Goal: Information Seeking & Learning: Check status

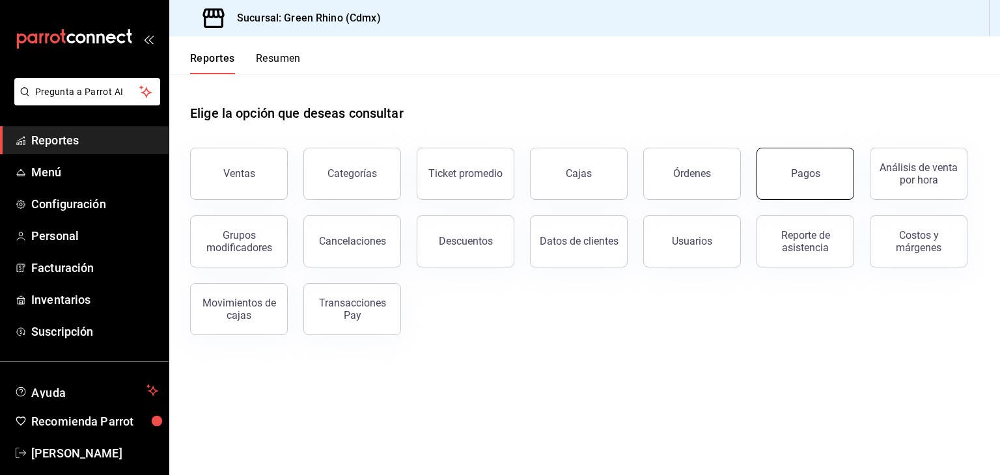
click at [794, 163] on button "Pagos" at bounding box center [805, 174] width 98 height 52
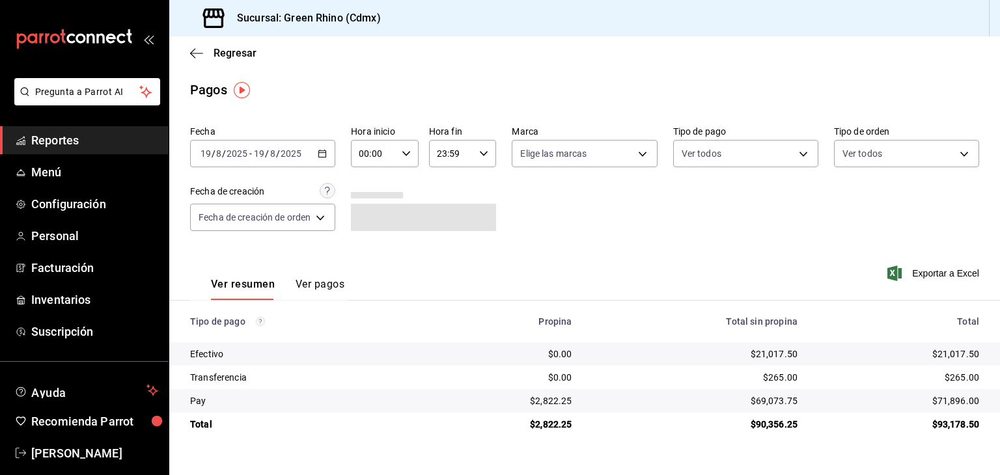
click at [270, 157] on input "8" at bounding box center [273, 153] width 7 height 10
click at [262, 164] on div "2025-08-19 19 / 8 / 2025 - 2025-08-19 19 / 8 / 2025" at bounding box center [262, 153] width 145 height 27
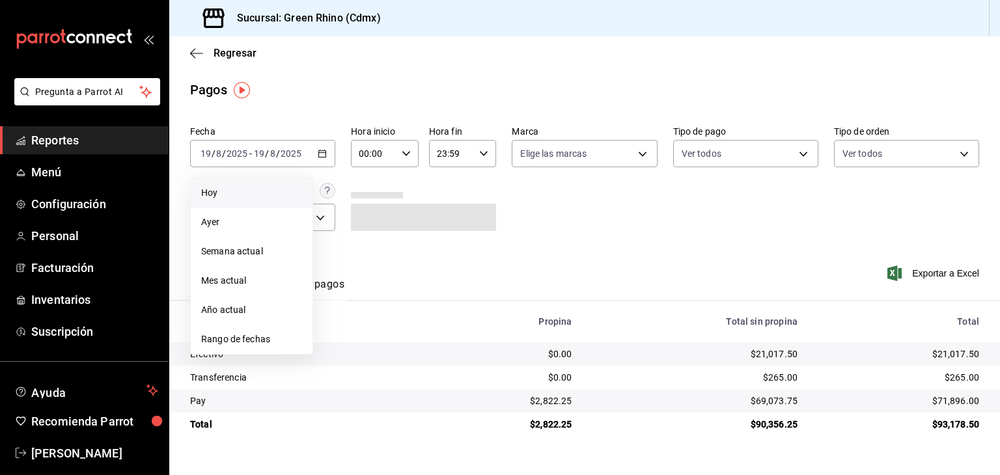
click at [231, 191] on span "Hoy" at bounding box center [251, 193] width 101 height 14
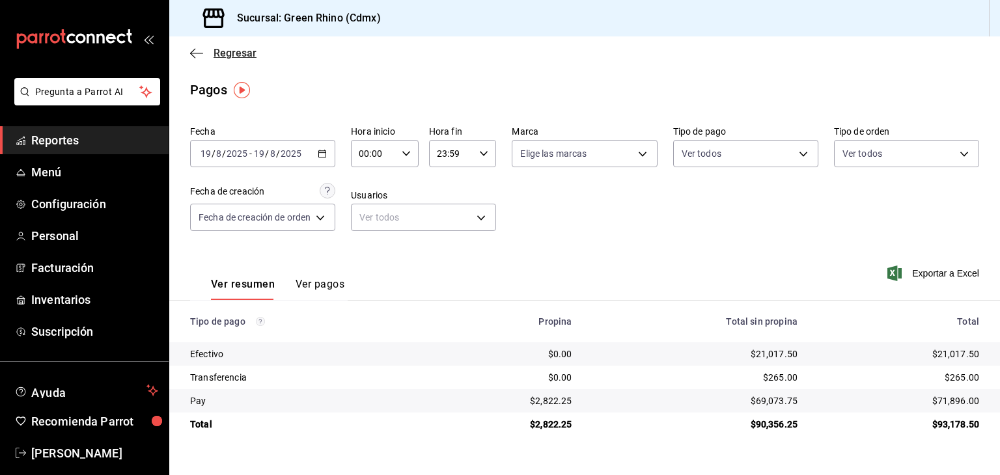
click at [206, 49] on span "Regresar" at bounding box center [223, 53] width 66 height 12
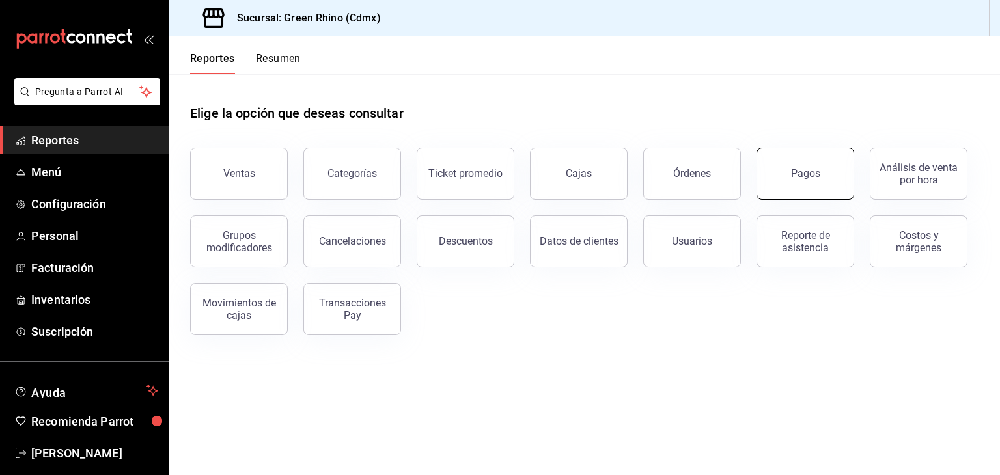
click at [799, 167] on div "Pagos" at bounding box center [805, 173] width 29 height 12
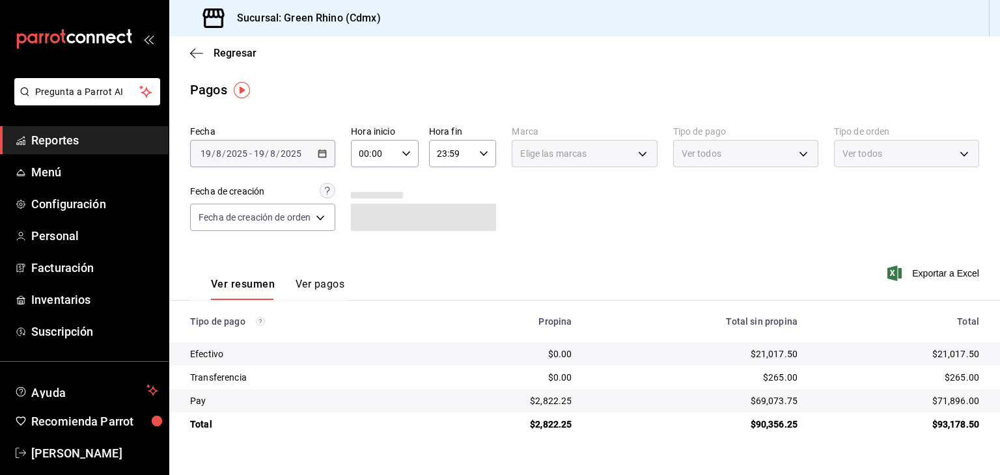
click at [221, 44] on div "Regresar" at bounding box center [584, 52] width 831 height 33
click at [214, 46] on div "Regresar" at bounding box center [584, 52] width 831 height 33
click at [217, 59] on div "Regresar" at bounding box center [584, 52] width 831 height 33
click at [221, 54] on span "Regresar" at bounding box center [235, 53] width 43 height 12
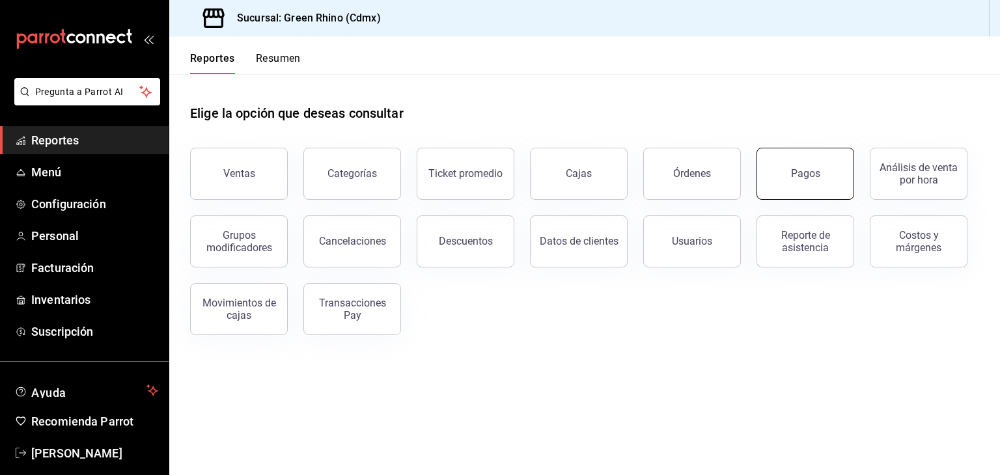
click at [807, 171] on div "Pagos" at bounding box center [805, 173] width 29 height 12
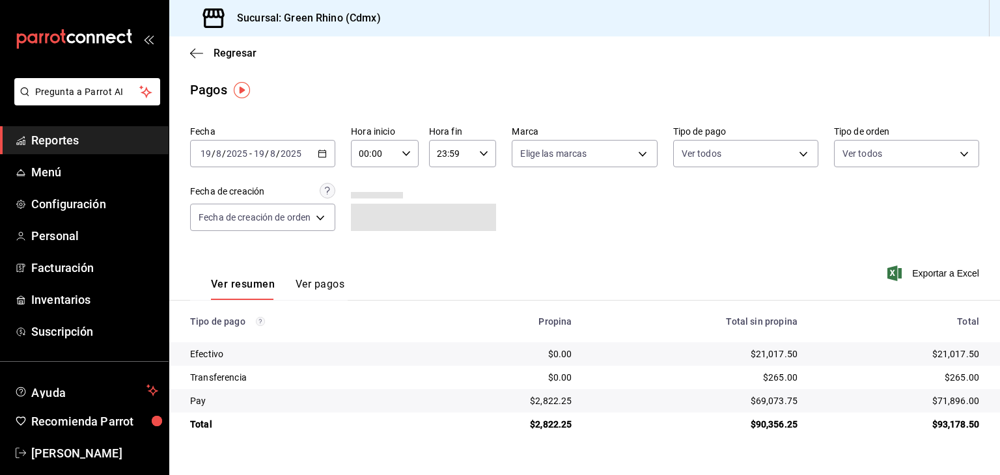
click at [296, 149] on input "2025" at bounding box center [291, 153] width 22 height 10
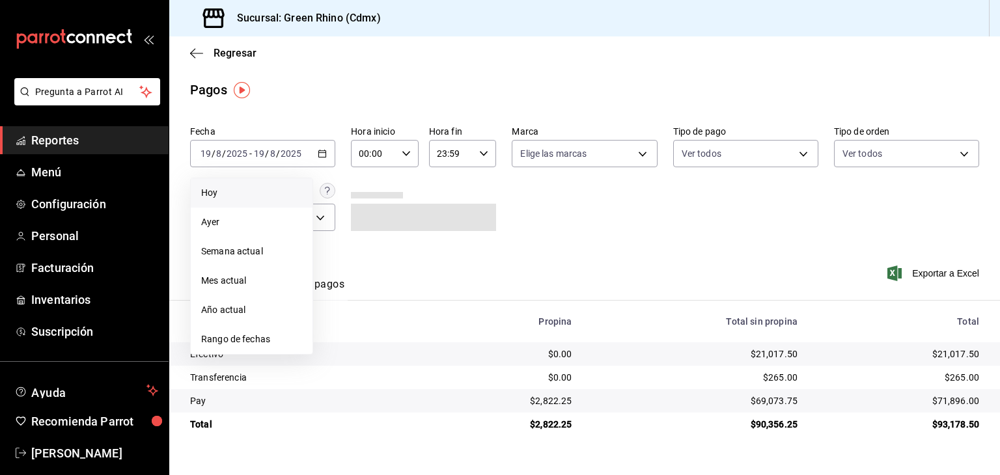
click at [214, 191] on span "Hoy" at bounding box center [251, 193] width 101 height 14
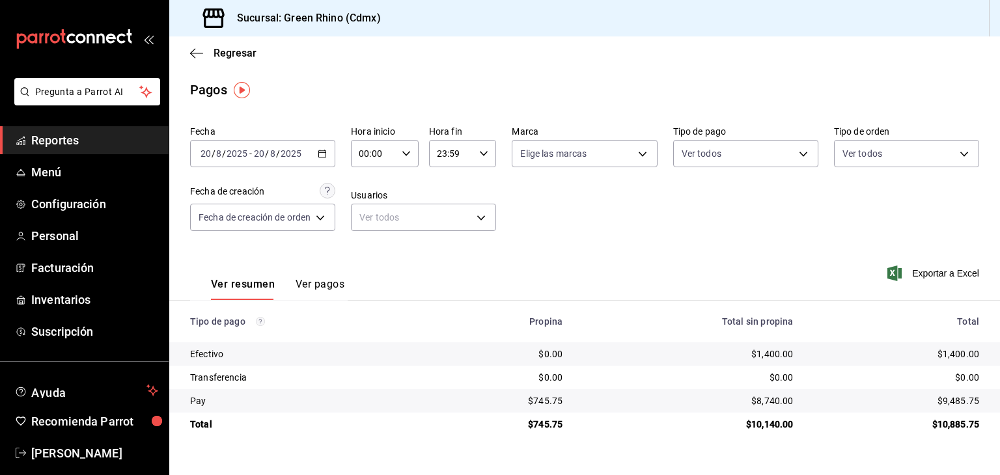
drag, startPoint x: 297, startPoint y: 275, endPoint x: 304, endPoint y: 284, distance: 11.6
click at [297, 275] on div "Ver resumen Ver pagos" at bounding box center [267, 281] width 154 height 38
click at [304, 284] on button "Ver pagos" at bounding box center [320, 289] width 49 height 22
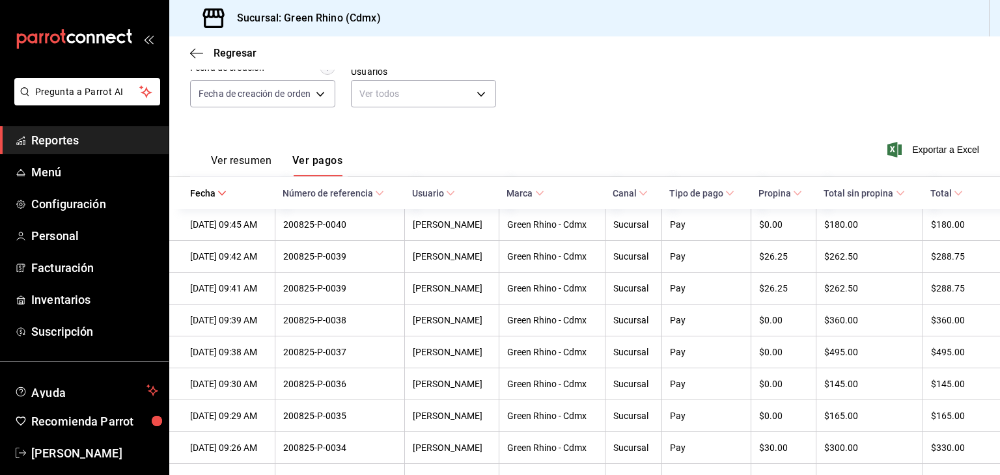
scroll to position [130, 0]
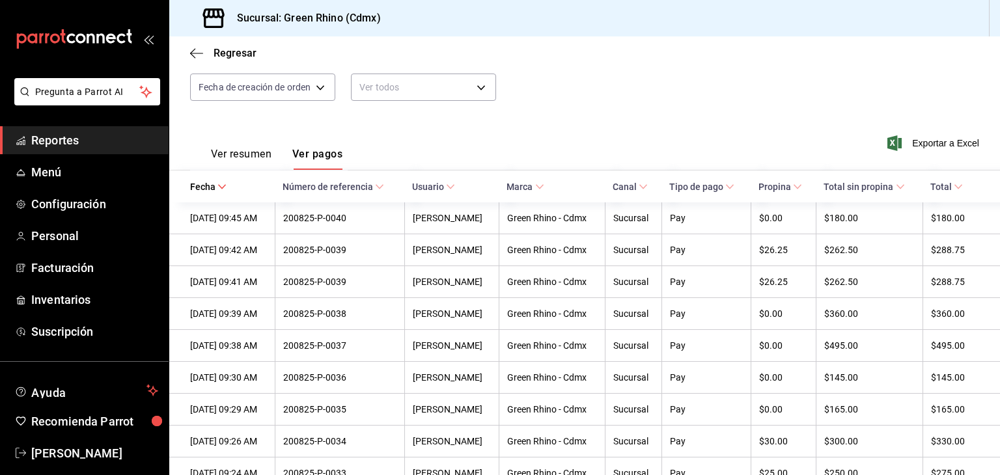
drag, startPoint x: 238, startPoint y: 157, endPoint x: 125, endPoint y: 7, distance: 187.7
click at [238, 156] on button "Ver resumen" at bounding box center [241, 159] width 61 height 22
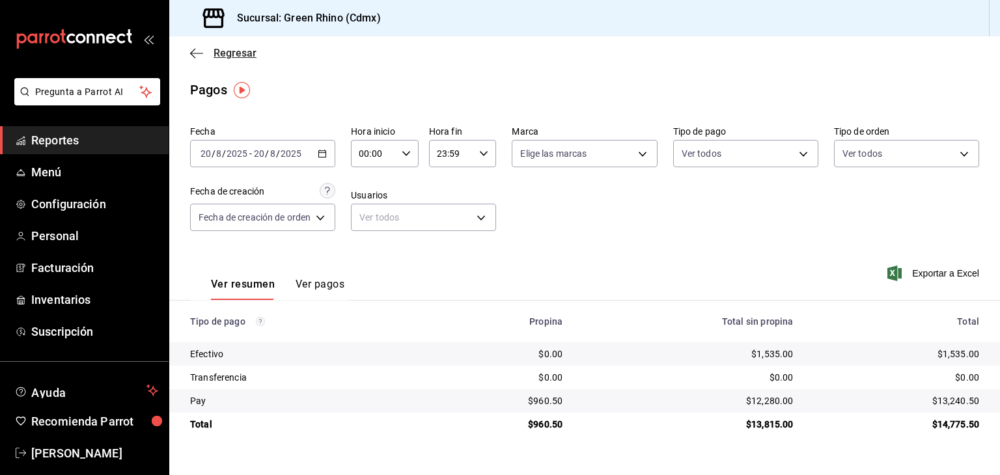
click at [226, 56] on span "Regresar" at bounding box center [235, 53] width 43 height 12
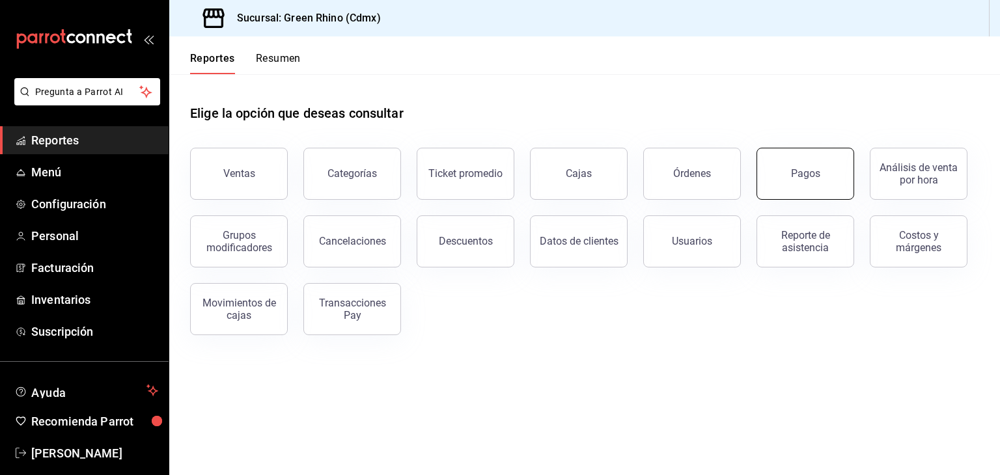
click at [783, 162] on button "Pagos" at bounding box center [805, 174] width 98 height 52
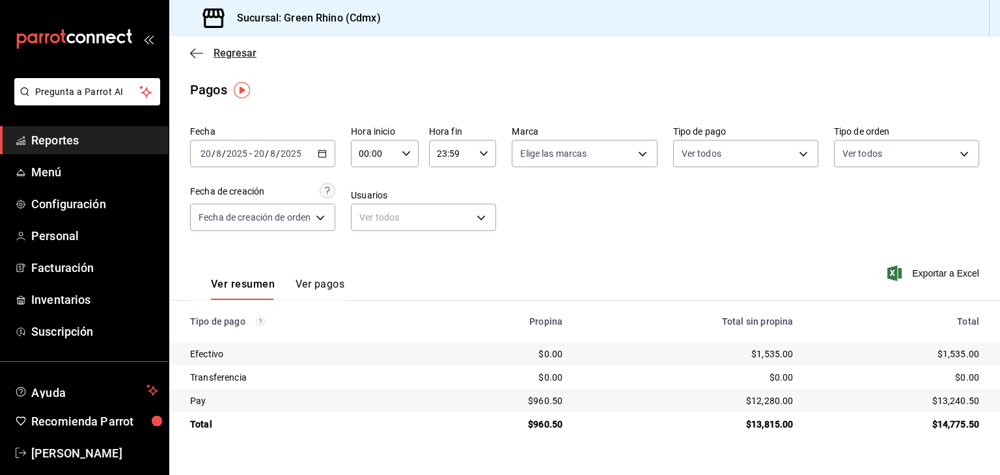
click at [236, 57] on span "Regresar" at bounding box center [235, 53] width 43 height 12
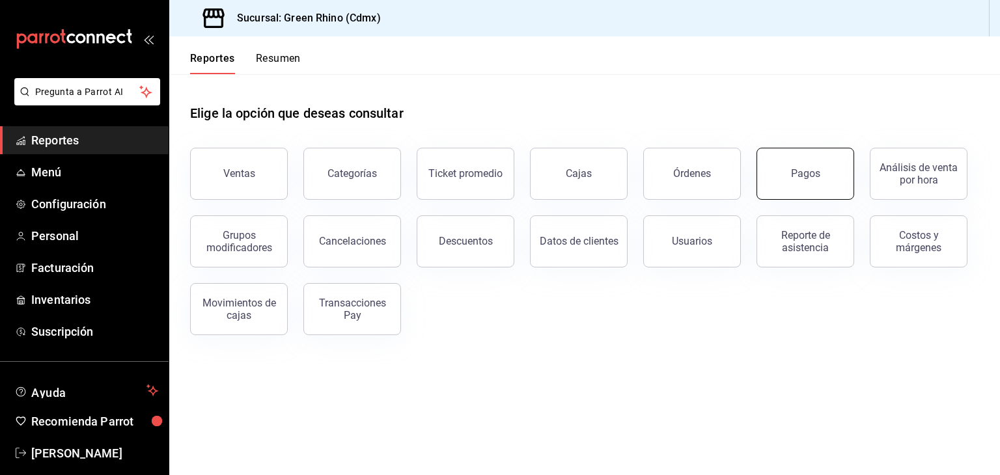
click at [780, 165] on button "Pagos" at bounding box center [805, 174] width 98 height 52
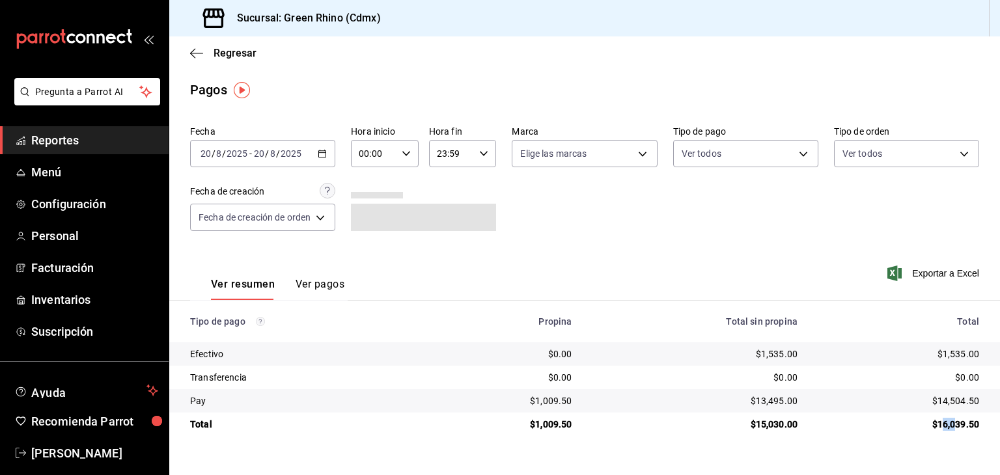
drag, startPoint x: 940, startPoint y: 426, endPoint x: 955, endPoint y: 428, distance: 15.2
click at [955, 428] on div "$16,039.50" at bounding box center [898, 424] width 161 height 13
drag, startPoint x: 955, startPoint y: 428, endPoint x: 946, endPoint y: 421, distance: 11.6
click at [955, 428] on div "$16,039.50" at bounding box center [898, 424] width 161 height 13
click at [226, 53] on span "Regresar" at bounding box center [235, 53] width 43 height 12
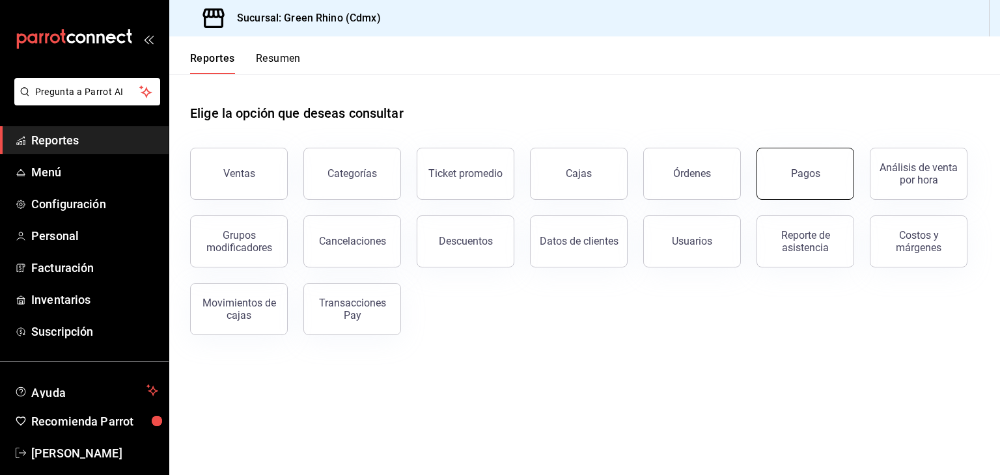
click at [793, 170] on div "Pagos" at bounding box center [805, 173] width 29 height 12
